Goal: Find specific page/section: Find specific page/section

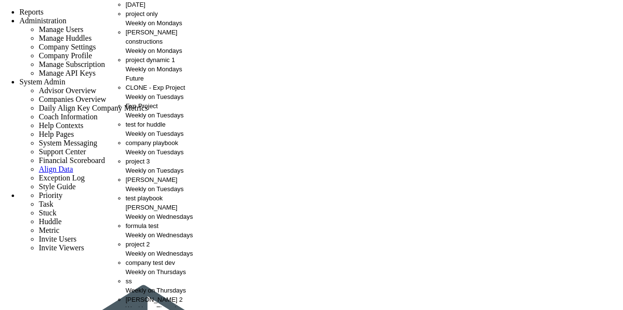
click at [144, 45] on span "[PERSON_NAME] constructions" at bounding box center [152, 37] width 52 height 16
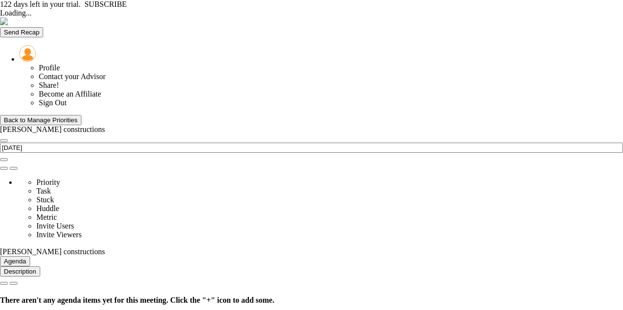
type input "[DATE]"
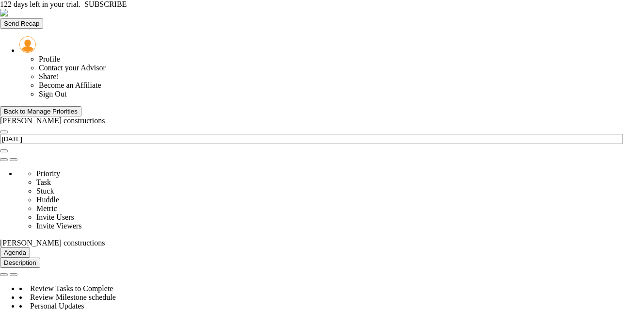
scroll to position [34, 83]
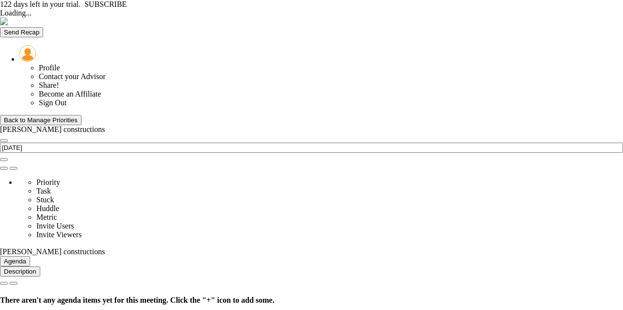
type input "Monday, September 8, 2025"
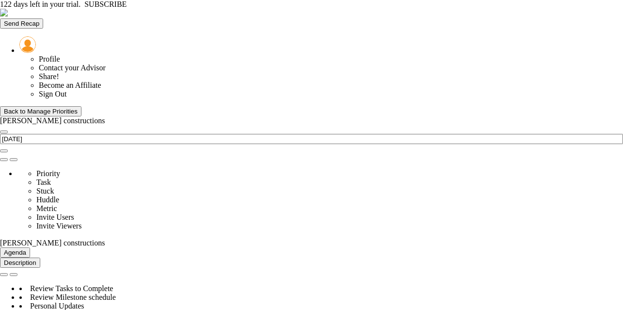
scroll to position [950, 0]
